Goal: Information Seeking & Learning: Find specific fact

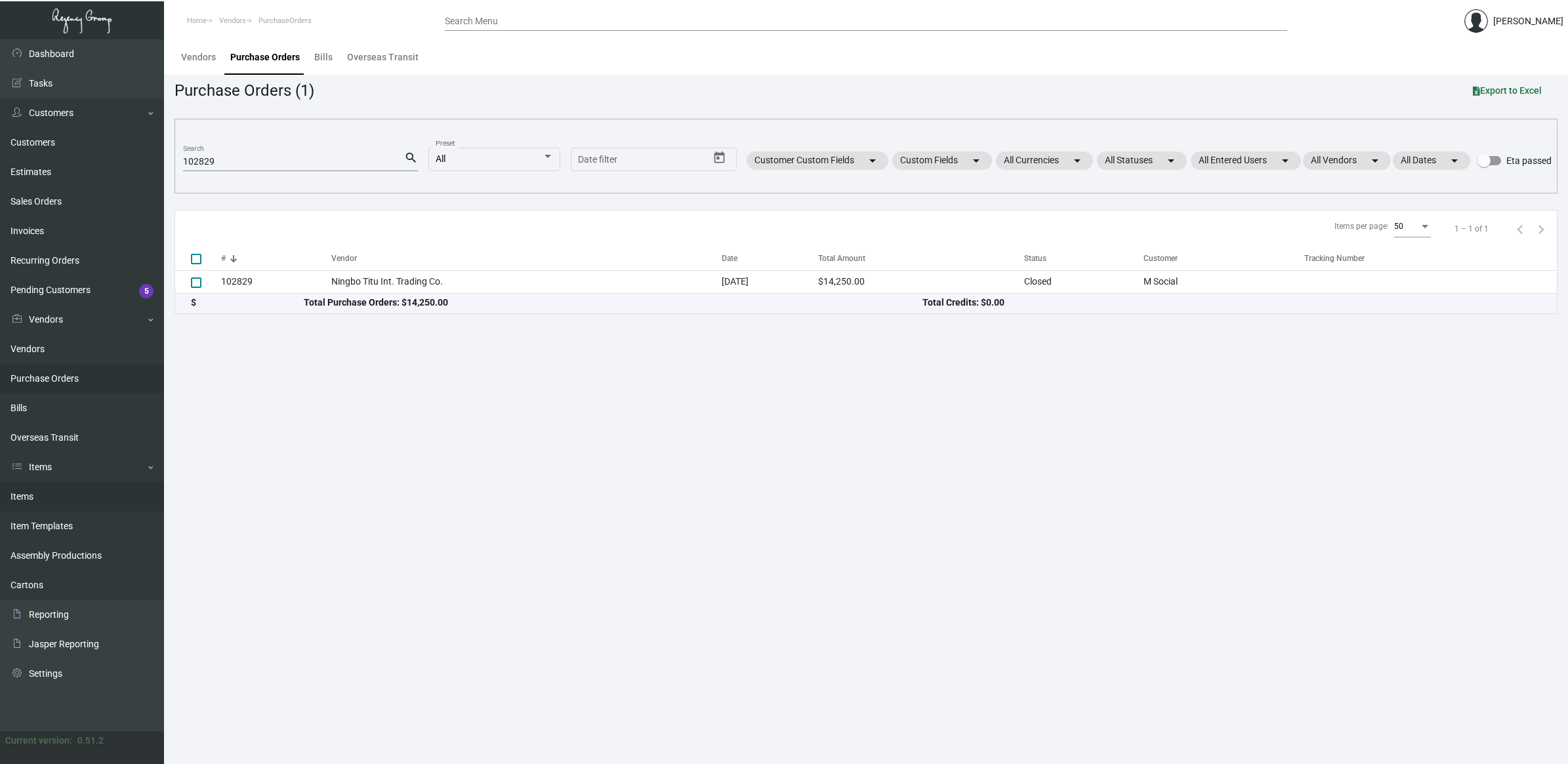
click at [59, 490] on link "Items" at bounding box center [81, 497] width 164 height 30
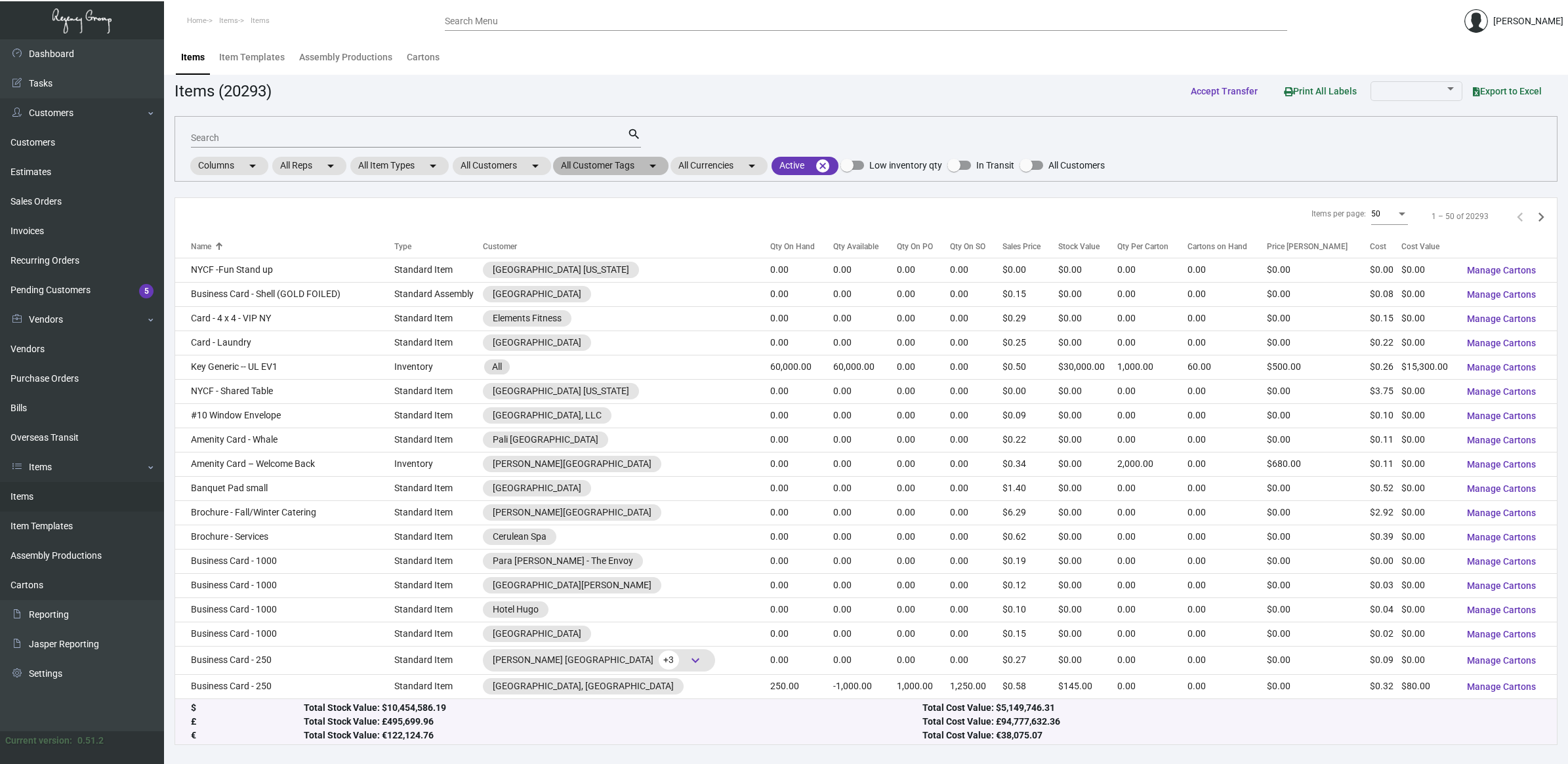
click at [633, 167] on mat-chip "All Customer Tags arrow_drop_down" at bounding box center [610, 165] width 116 height 18
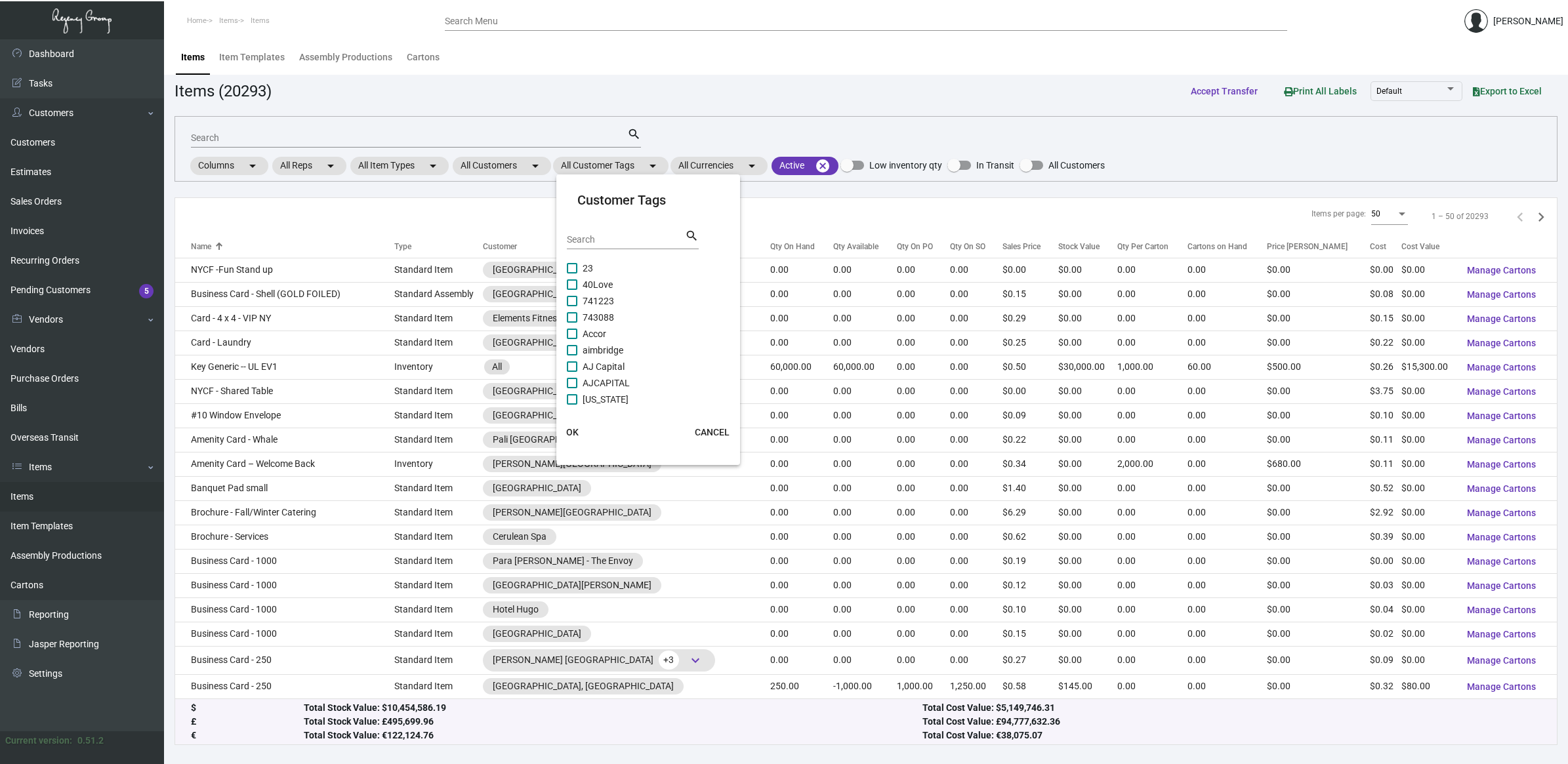
click at [613, 238] on input "Search" at bounding box center [626, 239] width 118 height 10
type input "[PERSON_NAME]"
click at [720, 126] on div at bounding box center [784, 382] width 1568 height 764
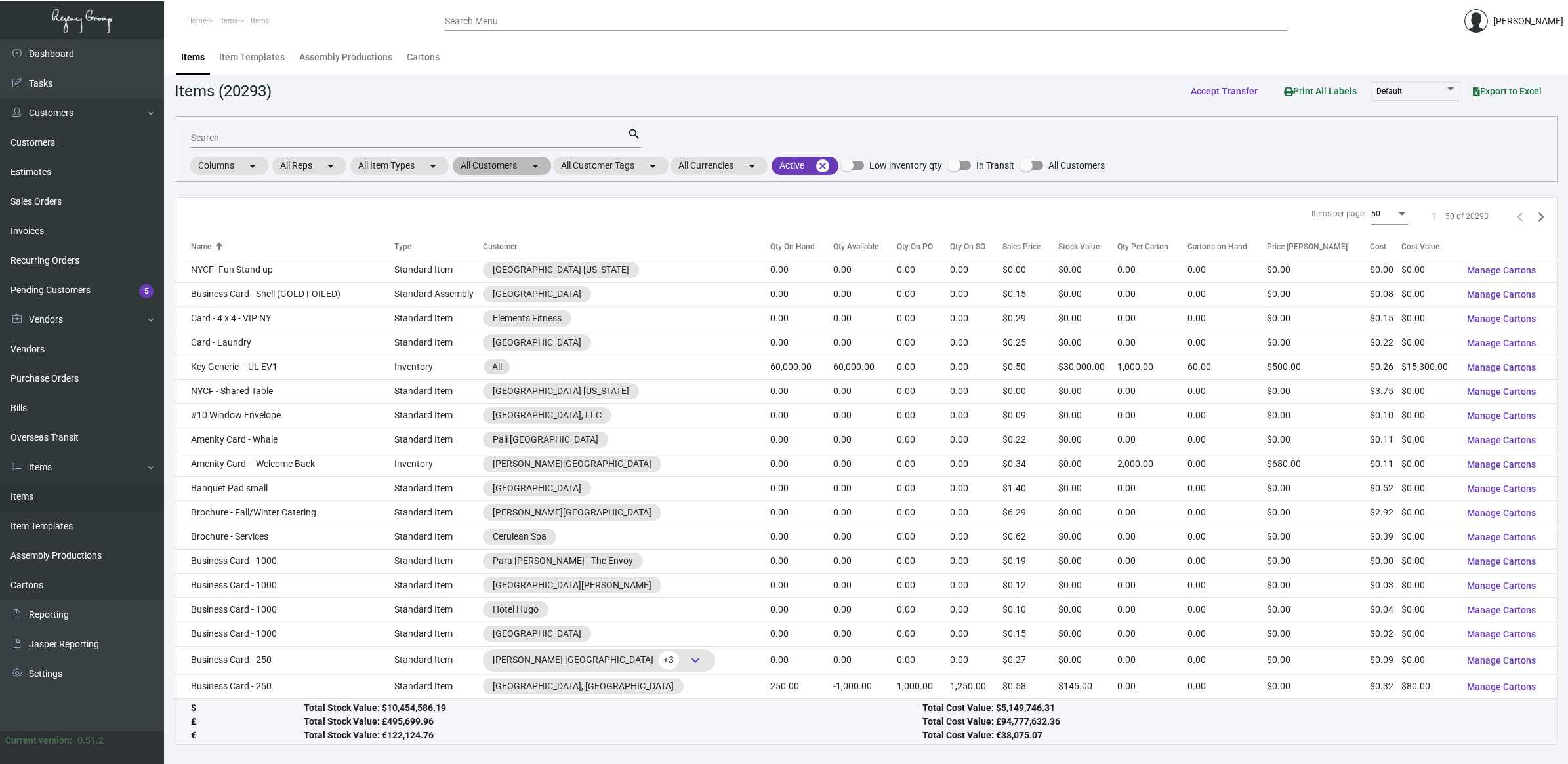
click at [470, 171] on mat-chip "All Customers arrow_drop_down" at bounding box center [502, 165] width 98 height 18
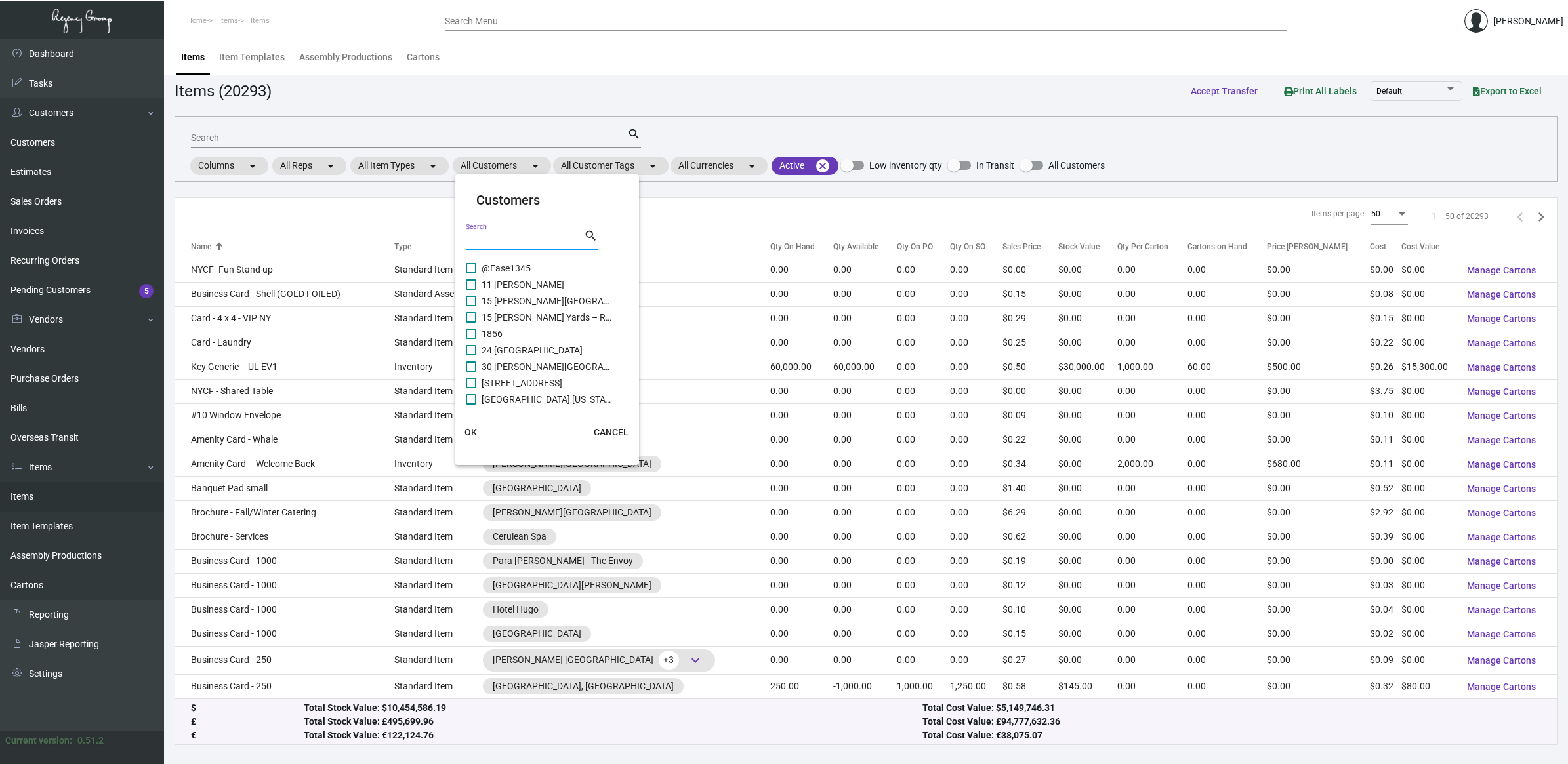
drag, startPoint x: 473, startPoint y: 171, endPoint x: 500, endPoint y: 244, distance: 77.8
click at [502, 236] on input "Search" at bounding box center [525, 239] width 118 height 10
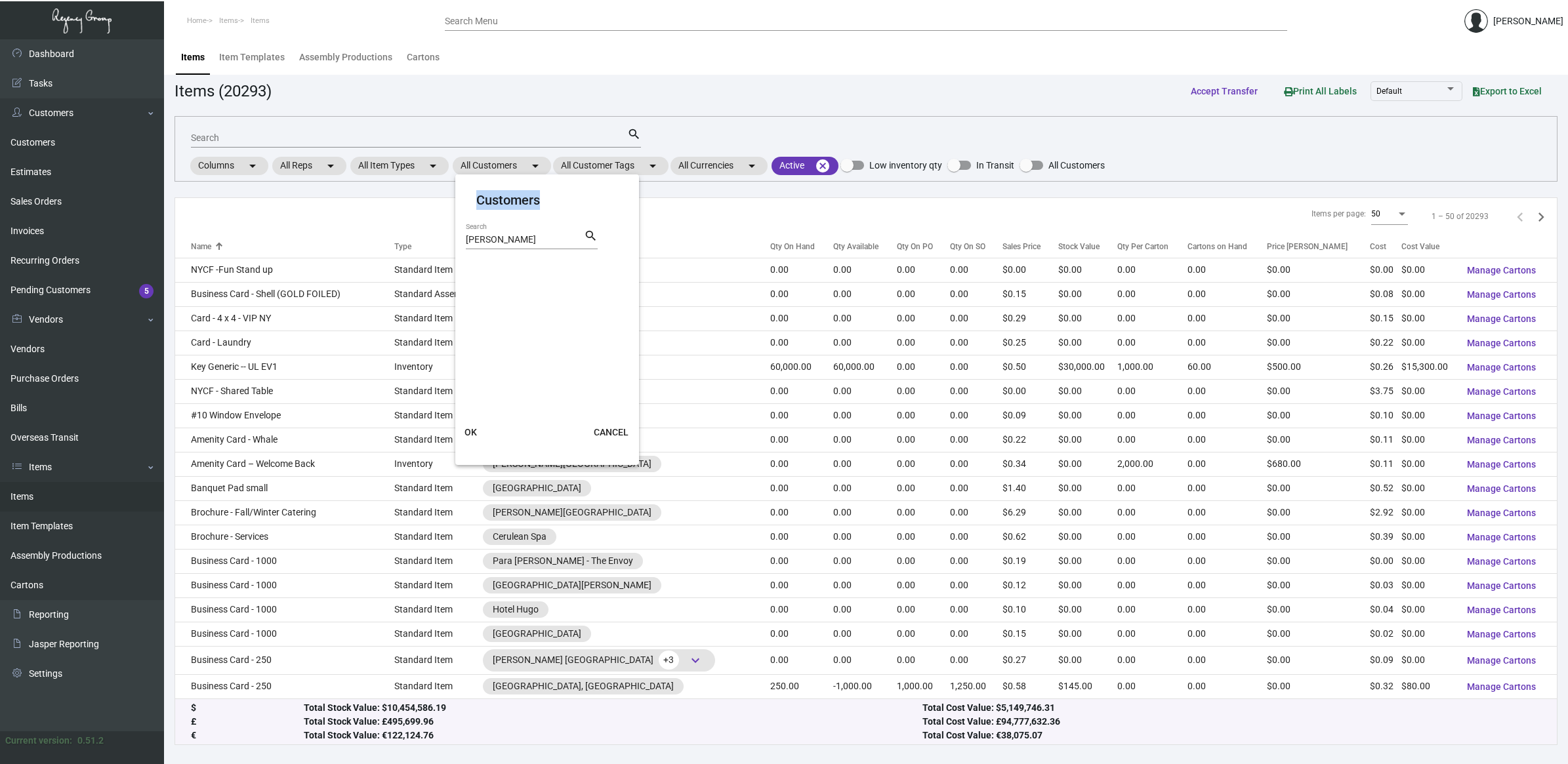
drag, startPoint x: 506, startPoint y: 244, endPoint x: 82, endPoint y: 198, distance: 426.5
click at [82, 198] on div "Customers [PERSON_NAME] Search search OK CANCEL" at bounding box center [784, 382] width 1568 height 764
click at [519, 240] on input "[PERSON_NAME]" at bounding box center [525, 239] width 118 height 10
drag, startPoint x: 523, startPoint y: 240, endPoint x: 417, endPoint y: 233, distance: 106.2
click at [417, 233] on div "Customers [PERSON_NAME] Search search OK CANCEL" at bounding box center [784, 382] width 1568 height 764
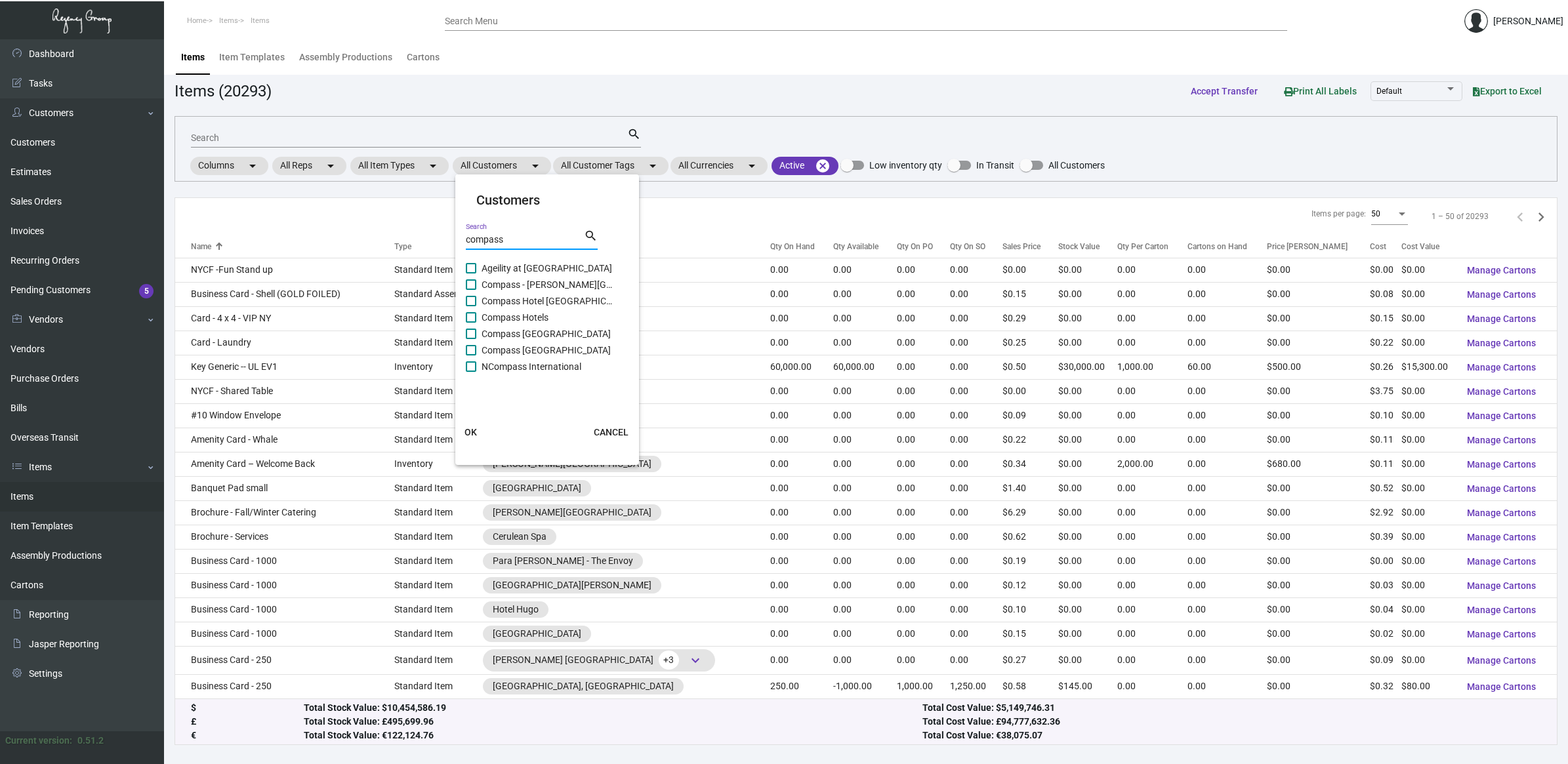
type input "compass"
click at [474, 354] on label "Compass [GEOGRAPHIC_DATA]" at bounding box center [539, 350] width 147 height 16
click at [471, 355] on input "Compass [GEOGRAPHIC_DATA]" at bounding box center [470, 355] width 1 height 1
checkbox input "true"
click at [474, 334] on span at bounding box center [470, 333] width 10 height 10
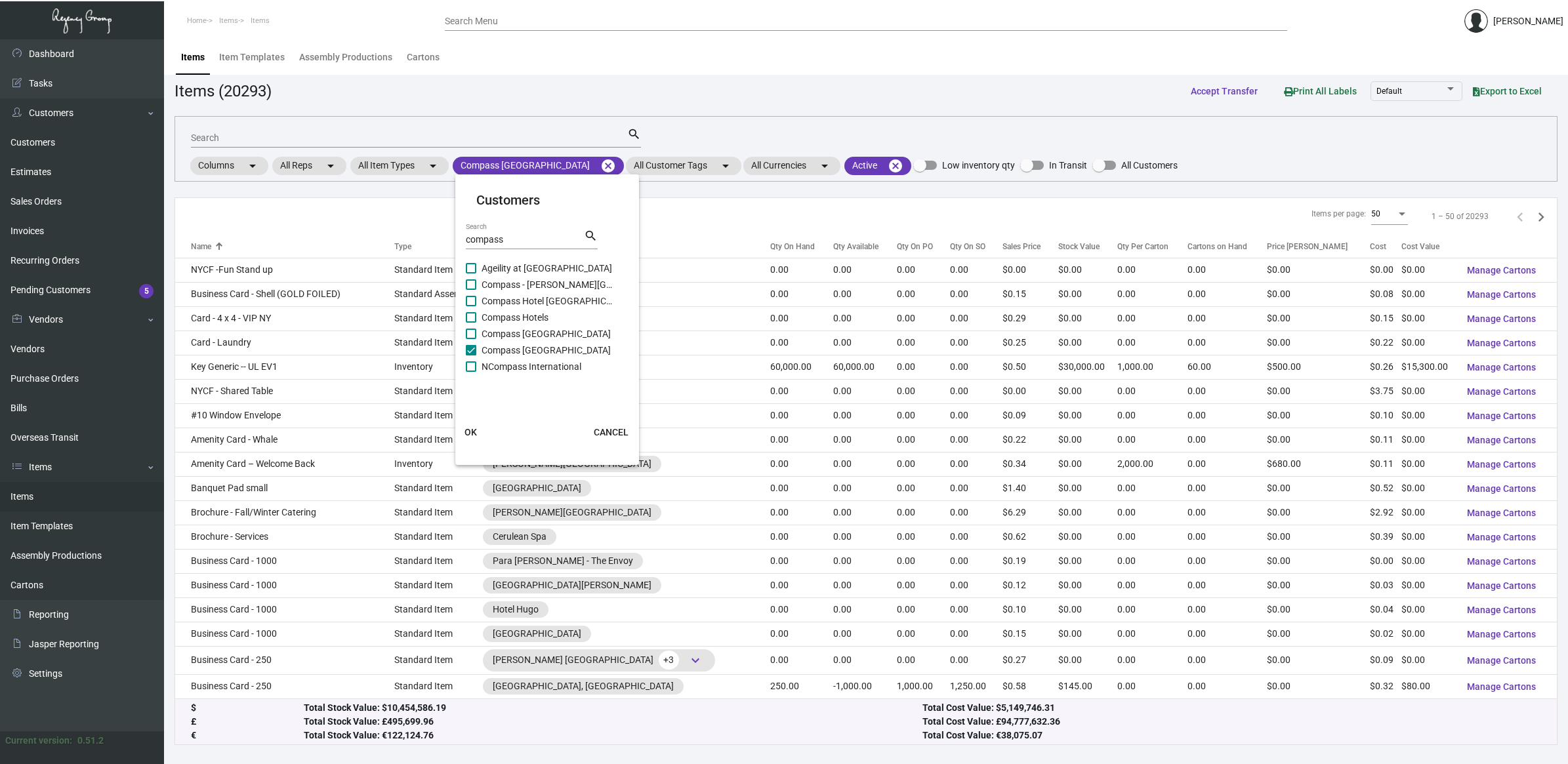
click at [471, 339] on input "Compass [GEOGRAPHIC_DATA]" at bounding box center [470, 339] width 1 height 1
checkbox input "true"
click at [474, 319] on span at bounding box center [470, 317] width 10 height 10
click at [471, 323] on input "Compass Hotels" at bounding box center [470, 323] width 1 height 1
checkbox input "true"
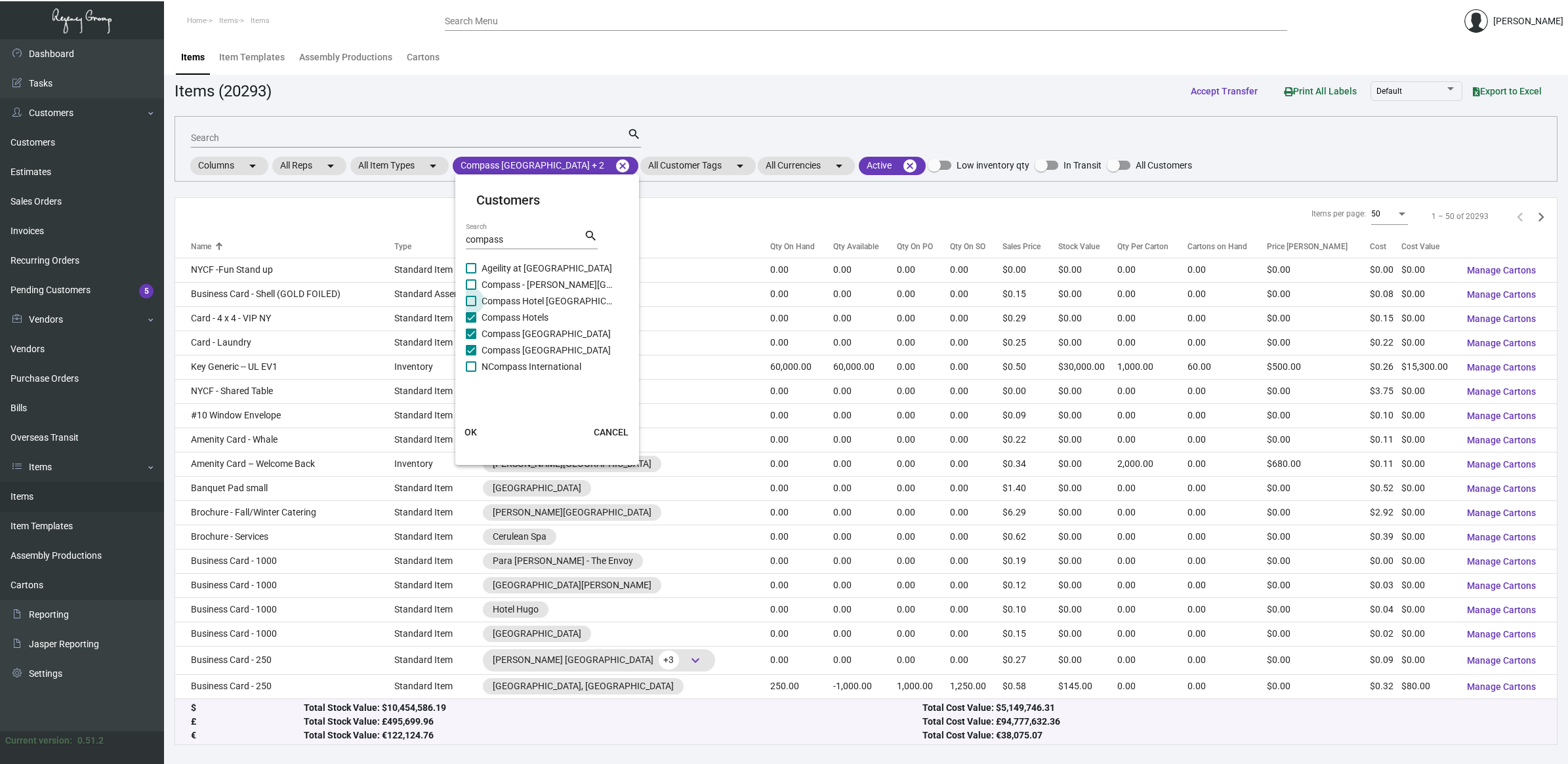
click at [474, 299] on span at bounding box center [470, 300] width 10 height 10
click at [471, 307] on input "Compass Hotel [GEOGRAPHIC_DATA]" at bounding box center [470, 307] width 1 height 1
checkbox input "true"
click at [468, 281] on span at bounding box center [470, 284] width 10 height 10
click at [470, 290] on input "Compass - [PERSON_NAME][GEOGRAPHIC_DATA][PERSON_NAME]" at bounding box center [470, 290] width 1 height 1
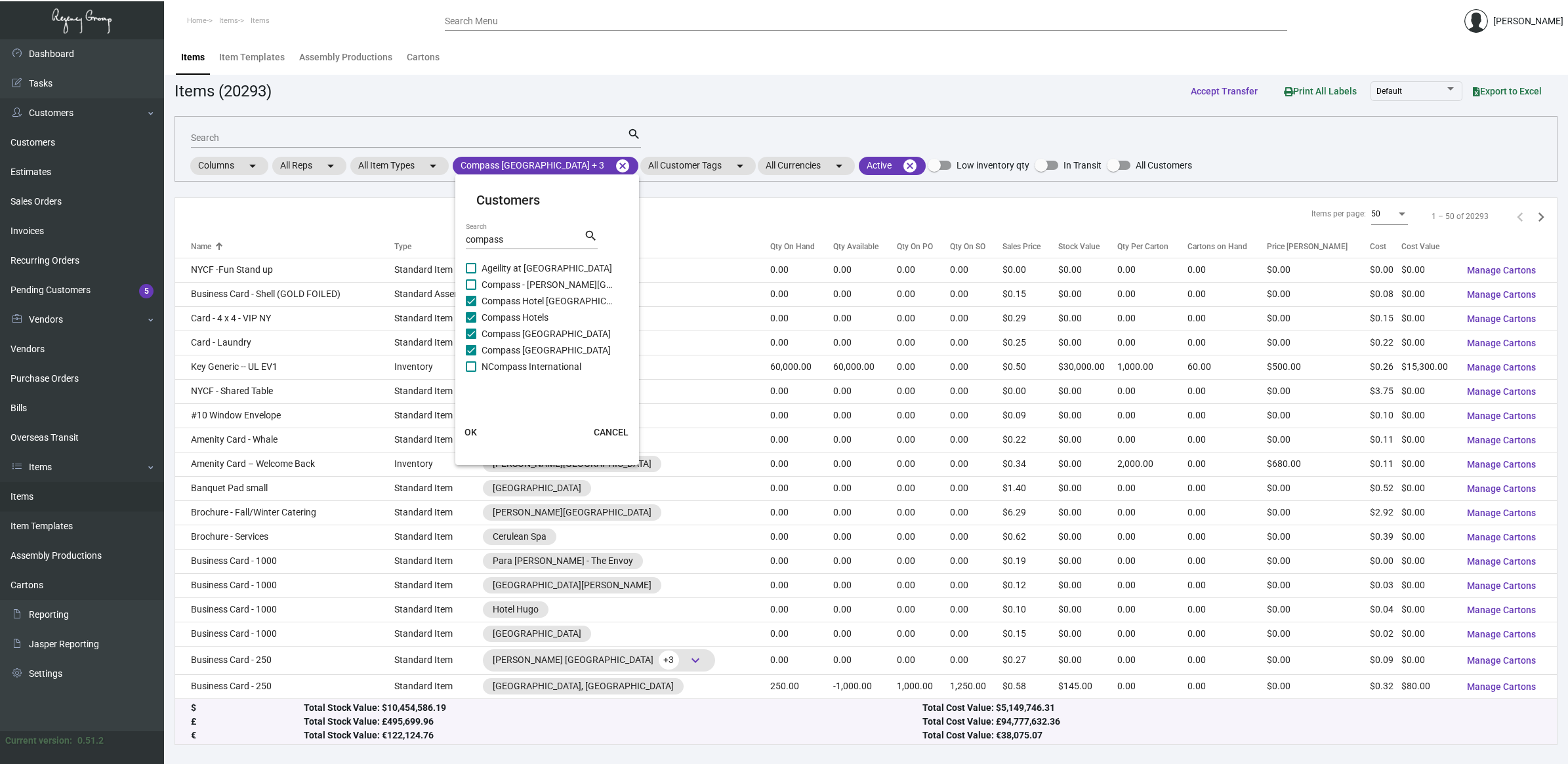
checkbox input "true"
click at [477, 430] on button "OK" at bounding box center [470, 432] width 42 height 24
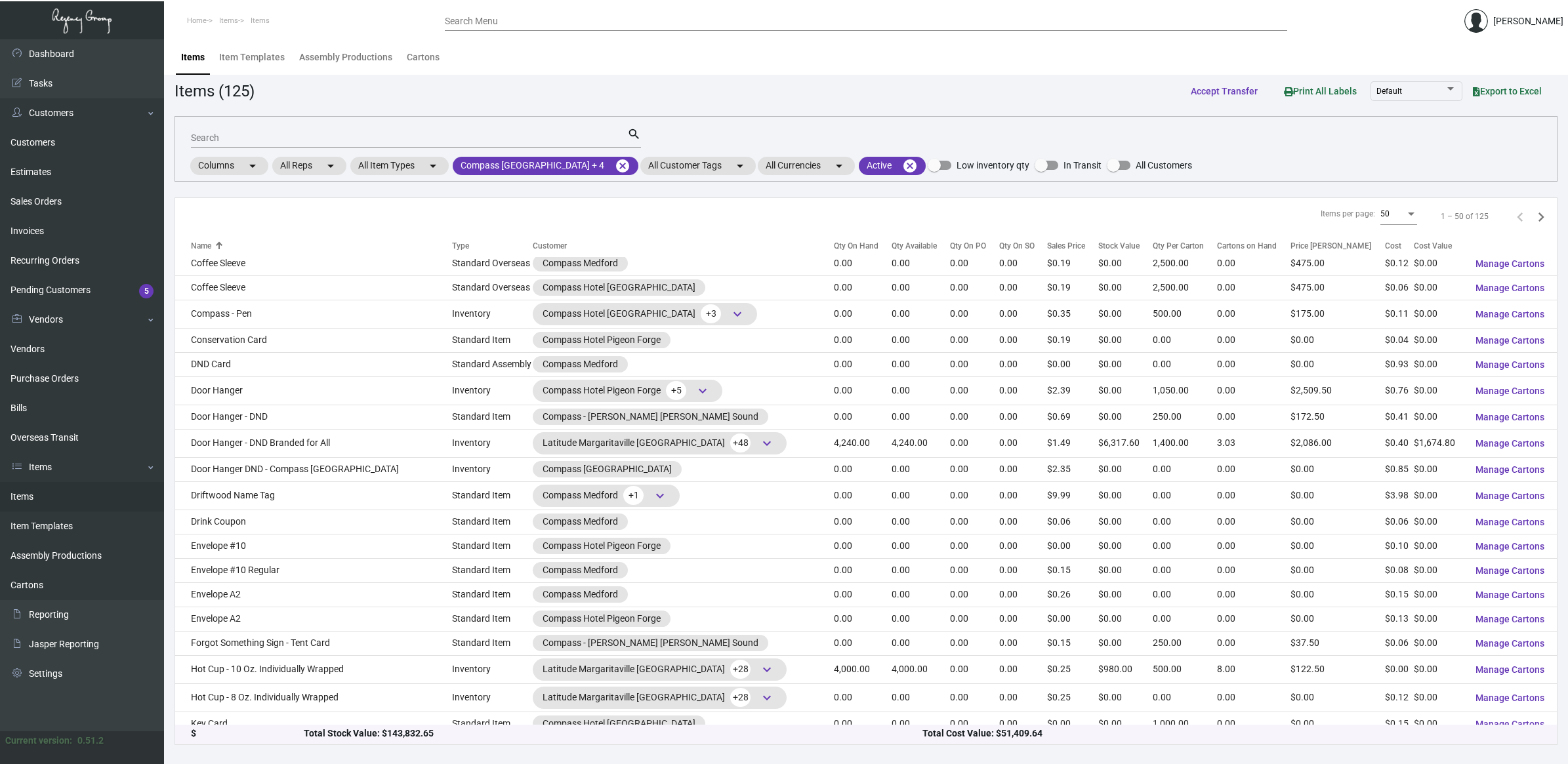
scroll to position [806, 0]
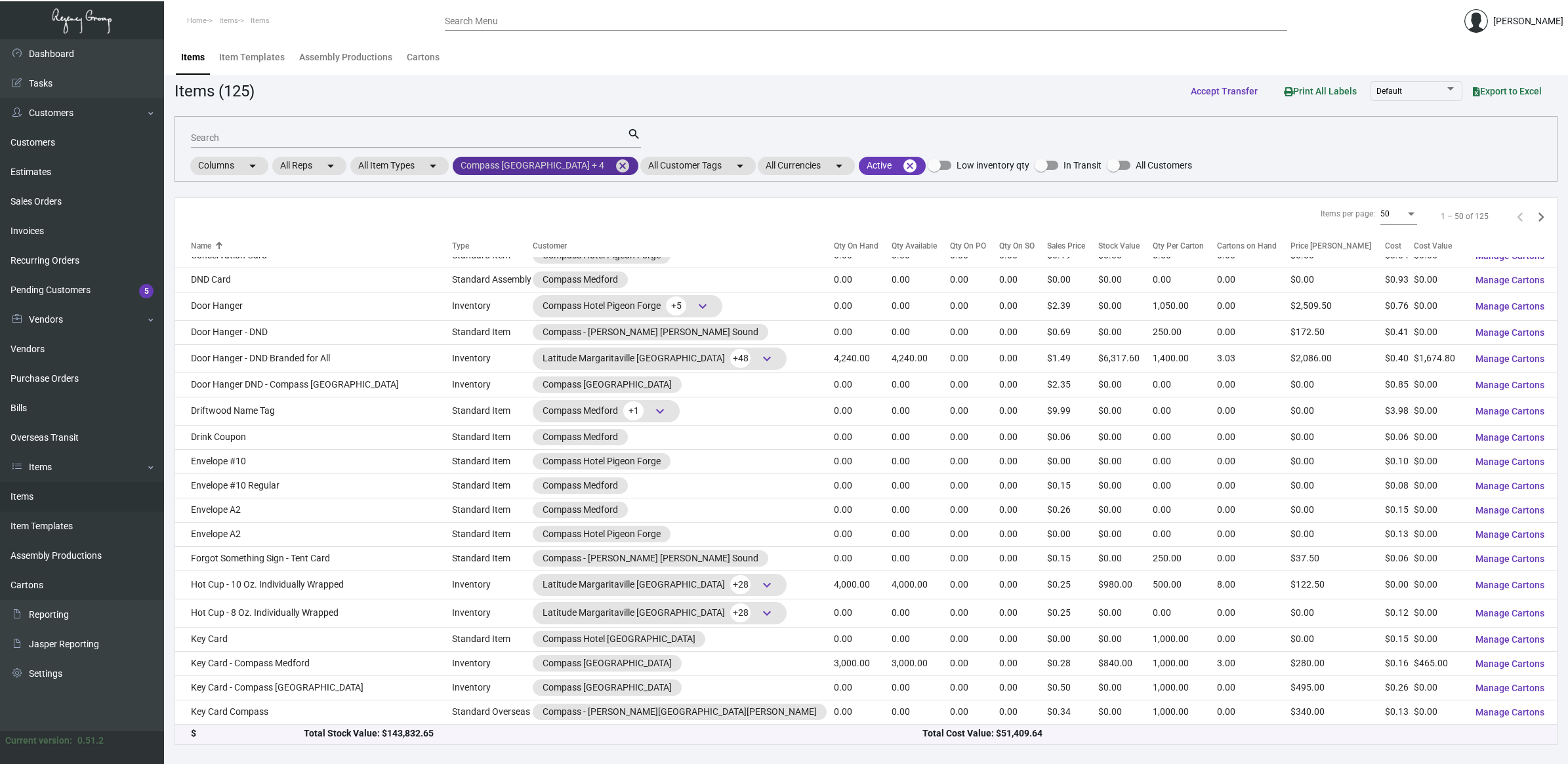
click at [582, 165] on mat-chip "Compass [GEOGRAPHIC_DATA] + 4 cancel" at bounding box center [546, 165] width 185 height 18
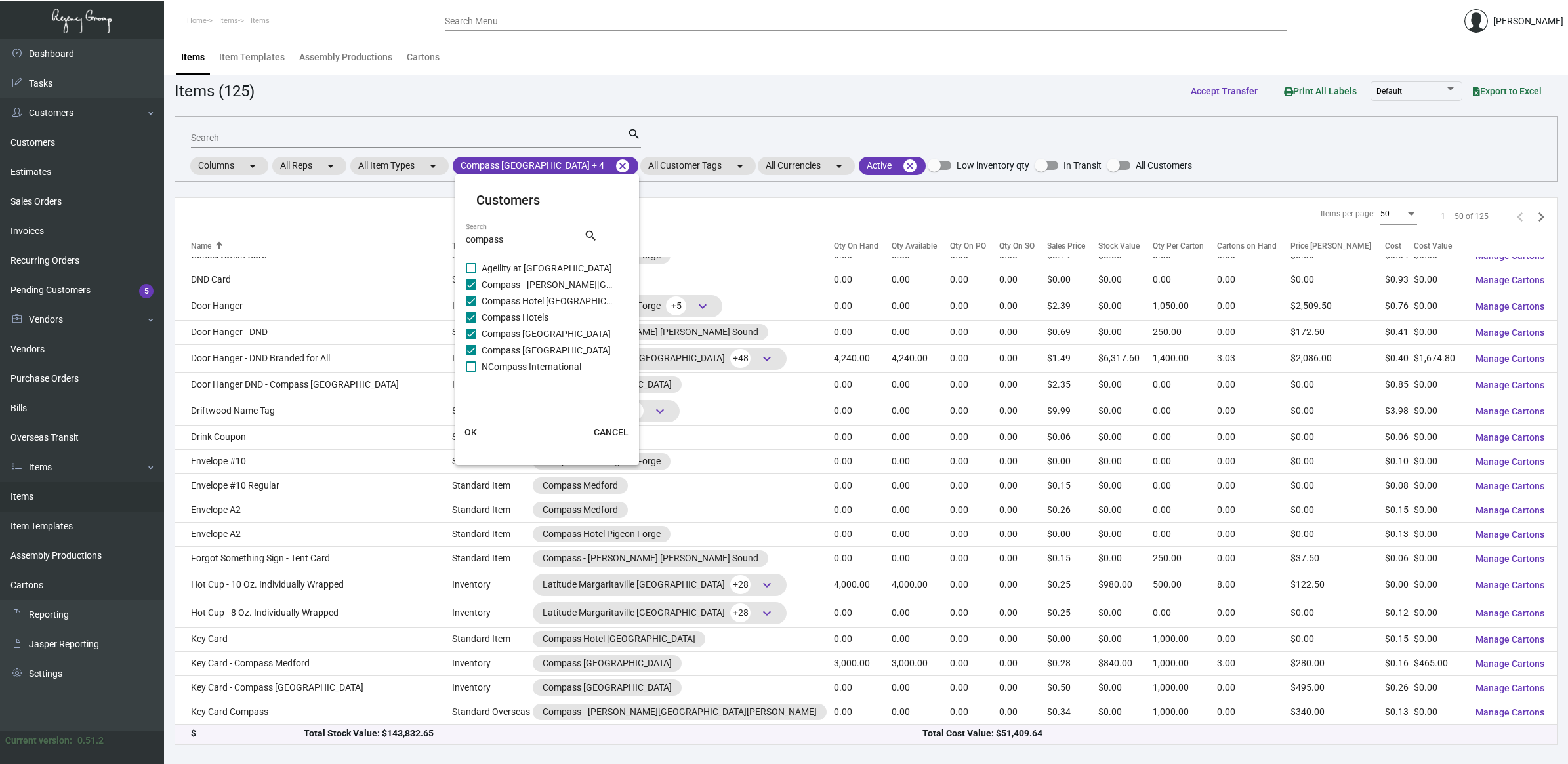
click at [607, 113] on div at bounding box center [784, 382] width 1568 height 764
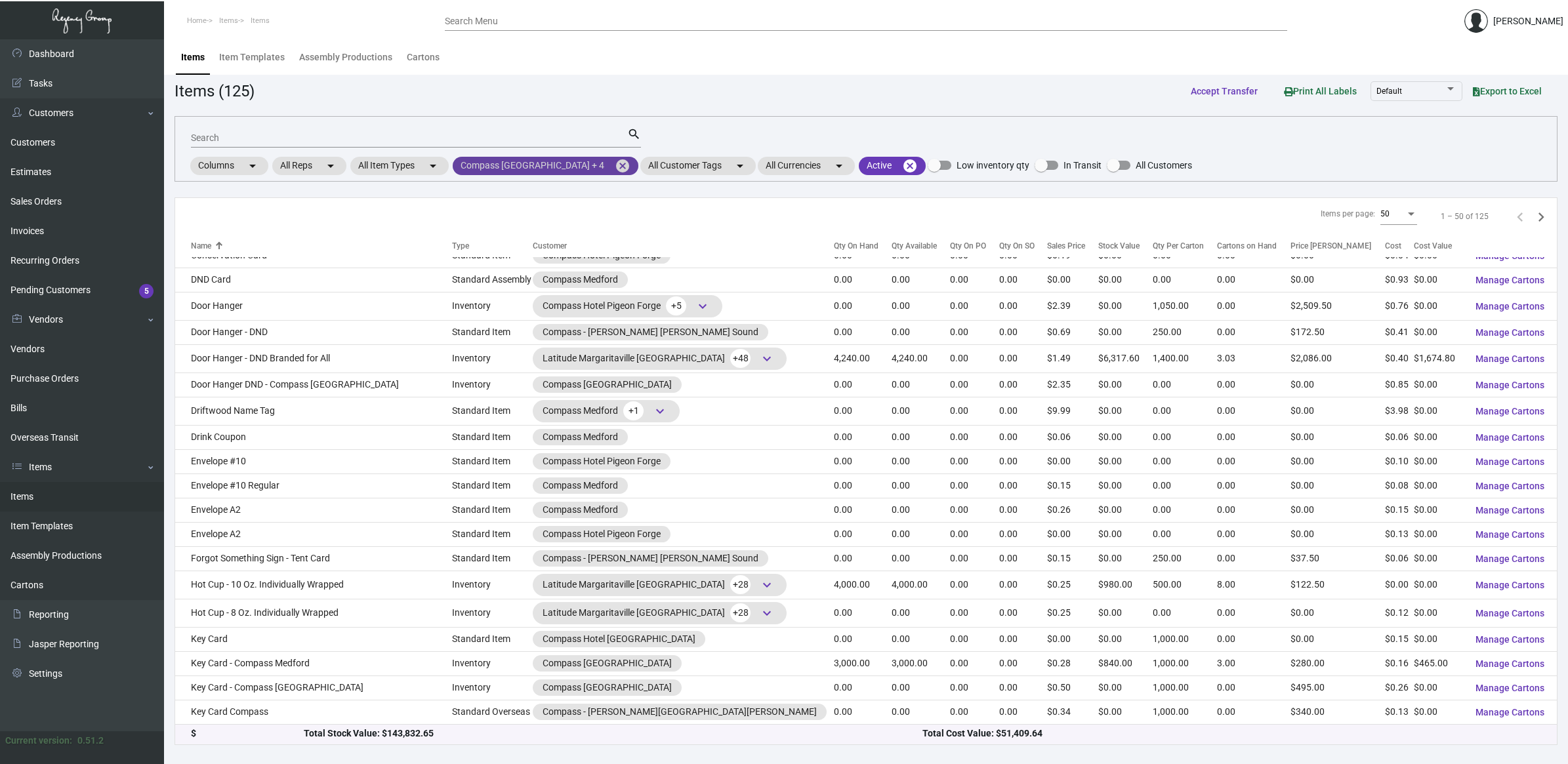
click at [615, 164] on mat-icon "cancel" at bounding box center [623, 166] width 16 height 16
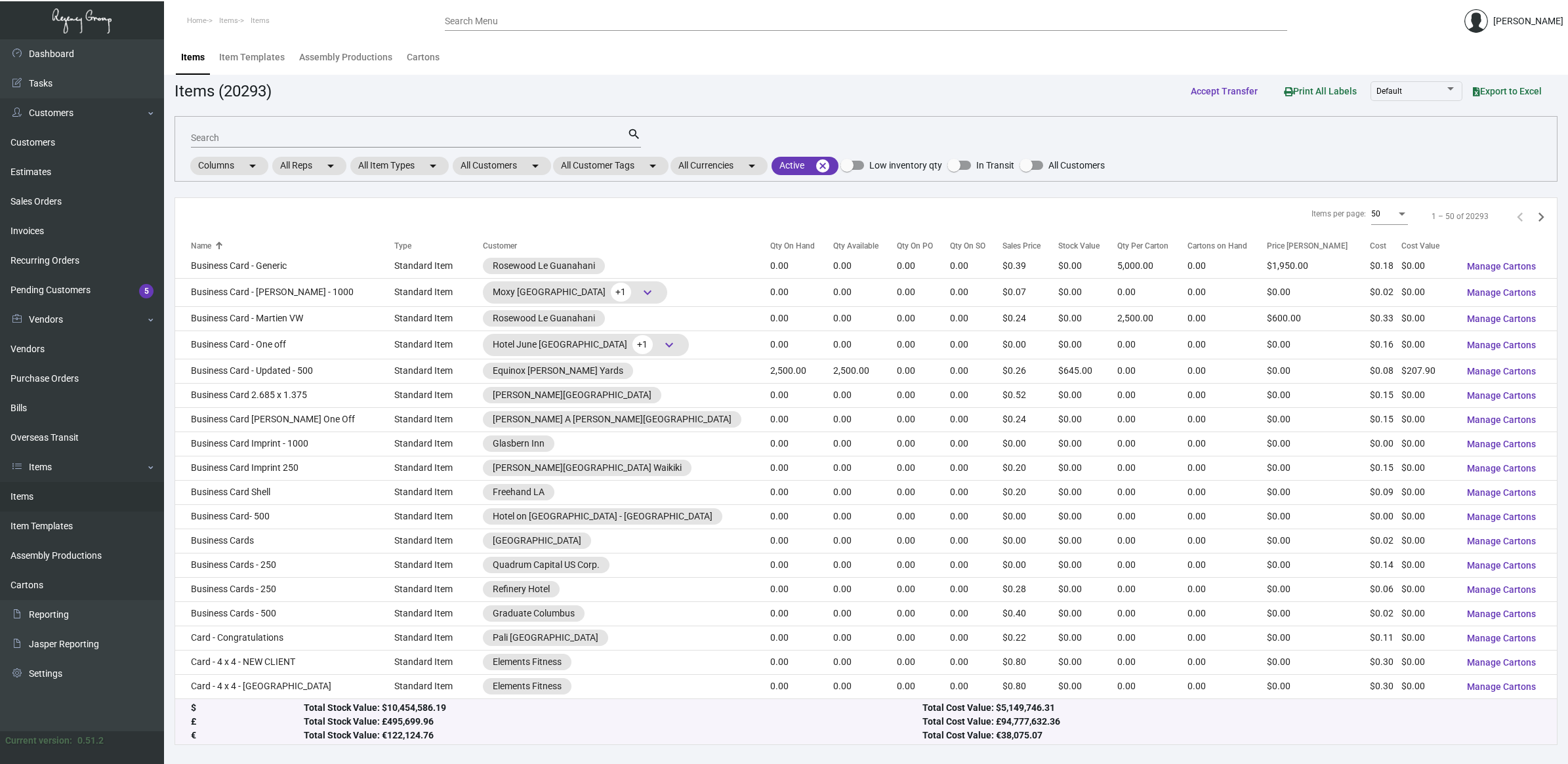
scroll to position [797, 0]
click at [556, 133] on input "Search" at bounding box center [409, 138] width 436 height 10
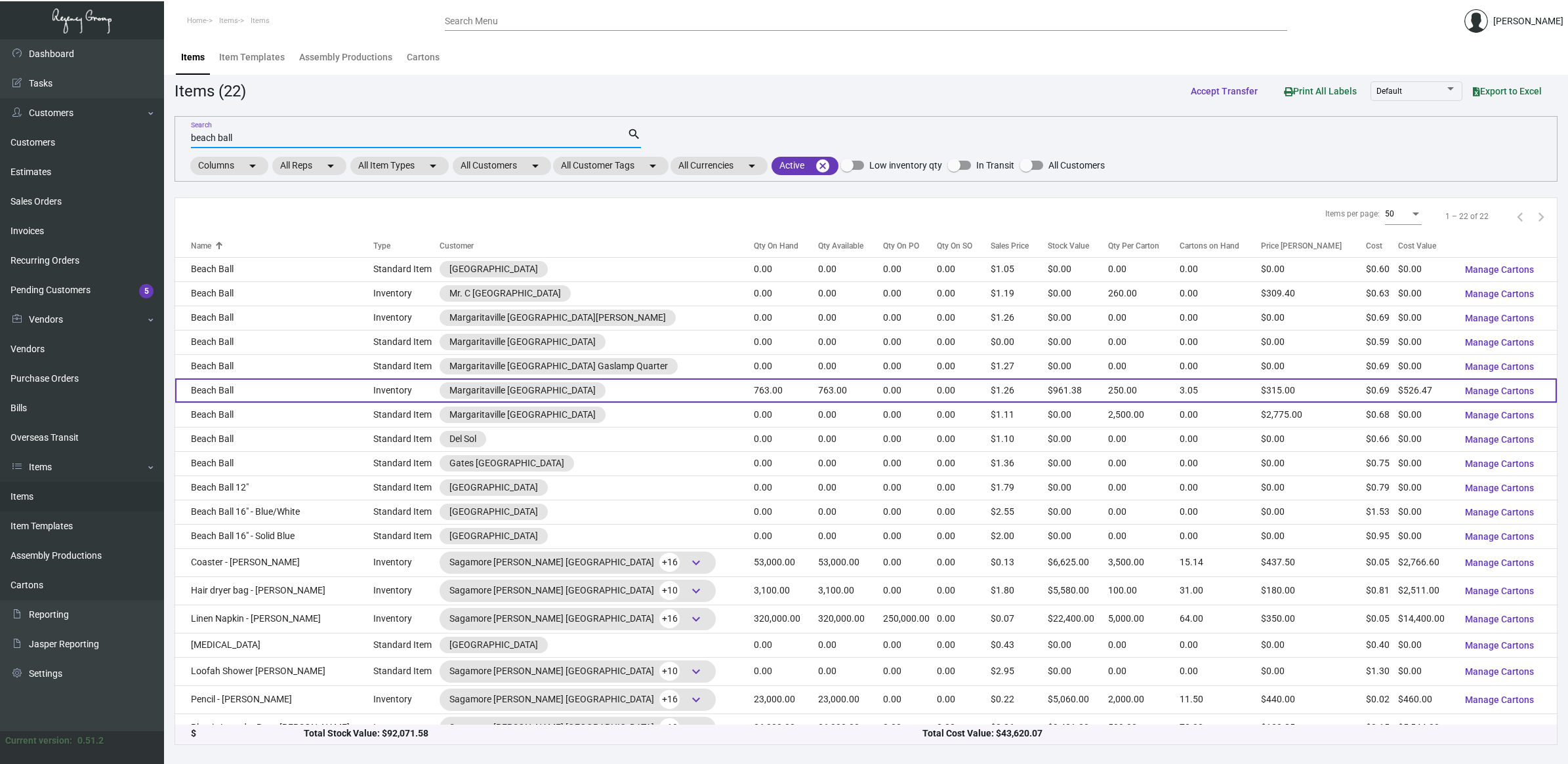
scroll to position [0, 0]
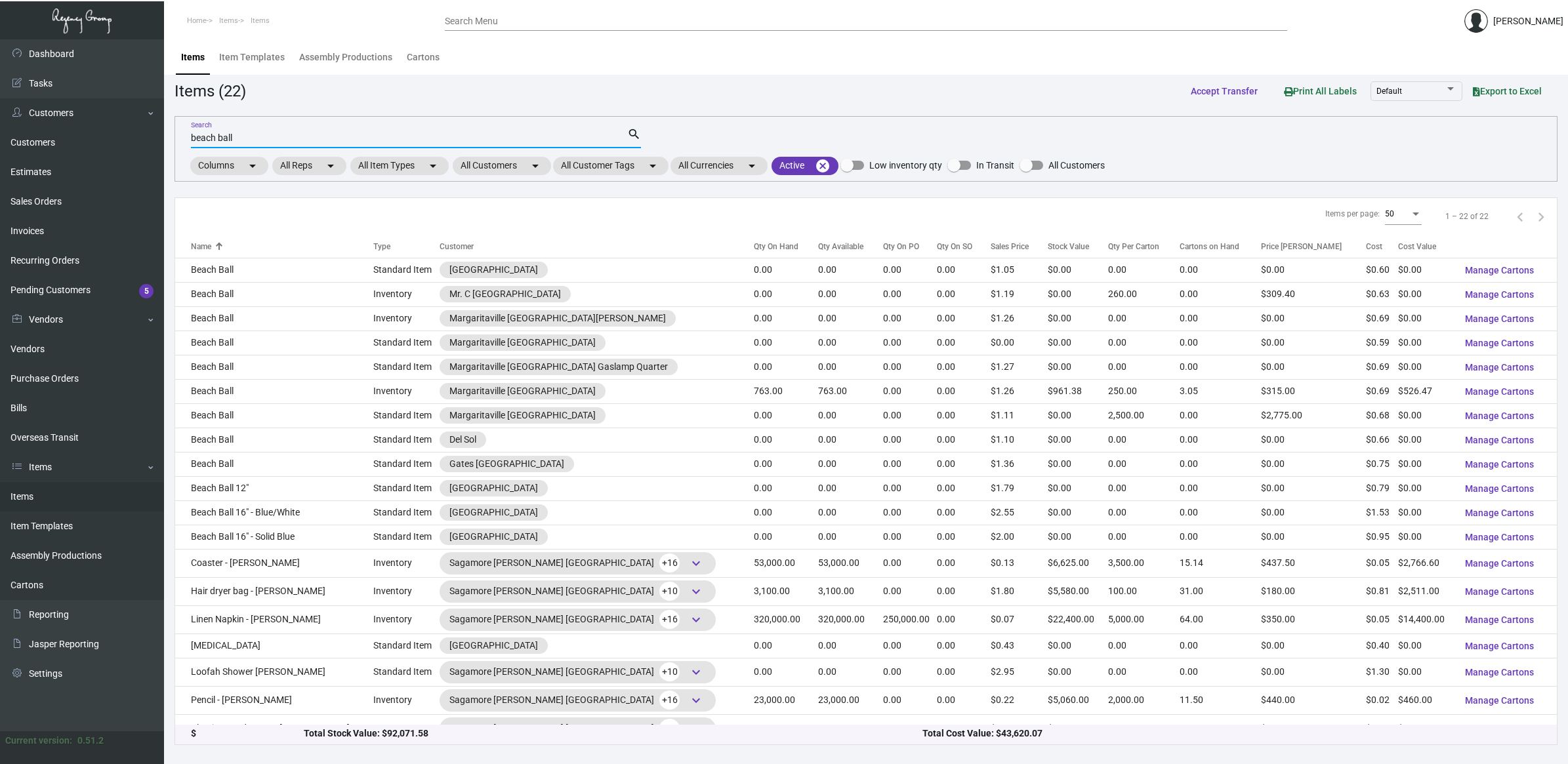
type input "beach ball"
